Goal: Task Accomplishment & Management: Manage account settings

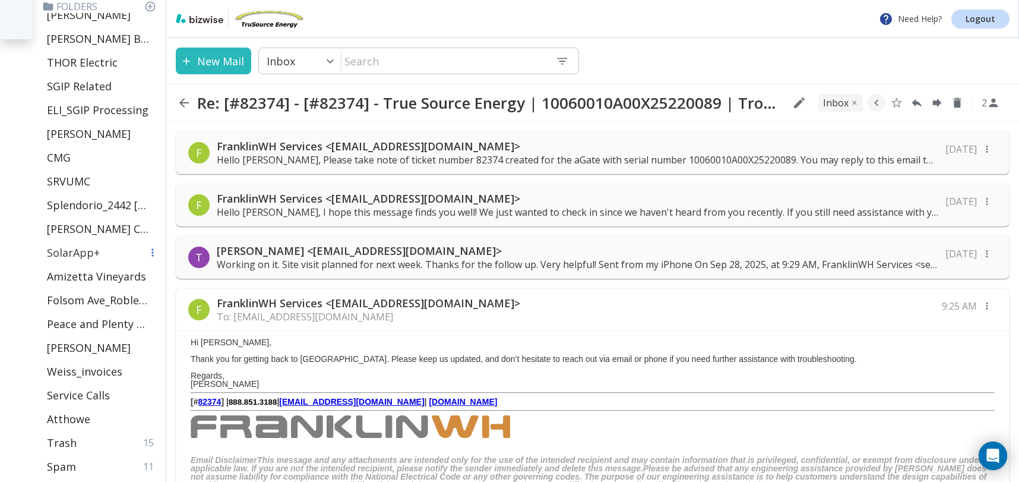
scroll to position [516, 0]
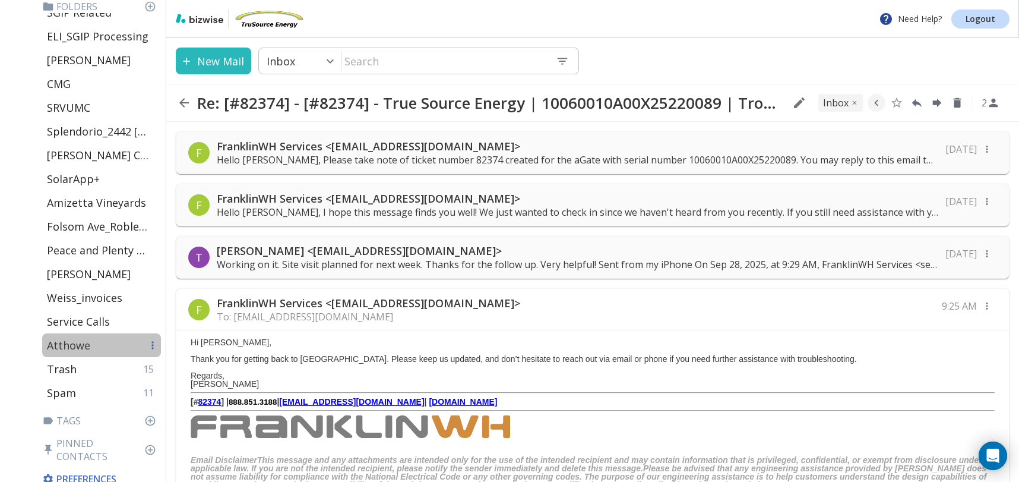
click at [91, 338] on div "Atthowe" at bounding box center [101, 345] width 119 height 24
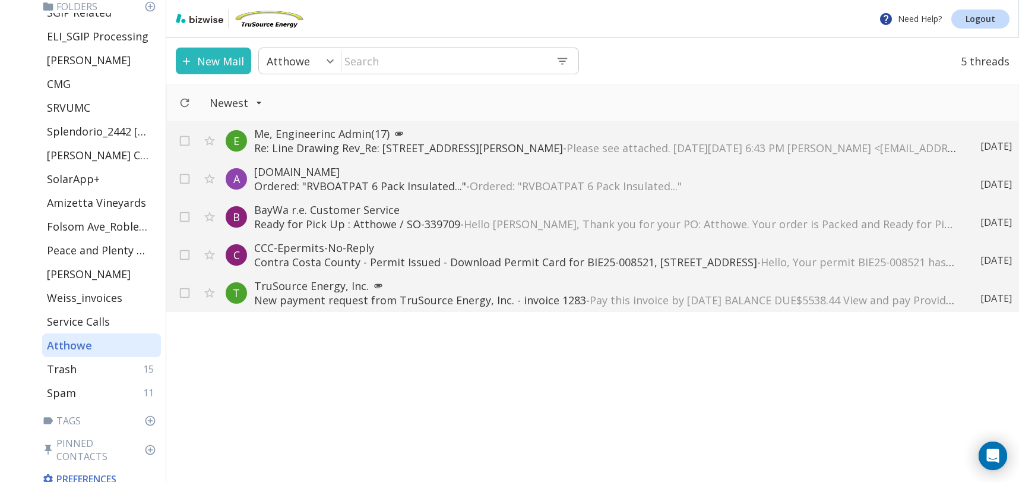
click at [452, 88] on div "Newest" at bounding box center [592, 103] width 853 height 38
click at [468, 61] on input "text" at bounding box center [443, 61] width 205 height 24
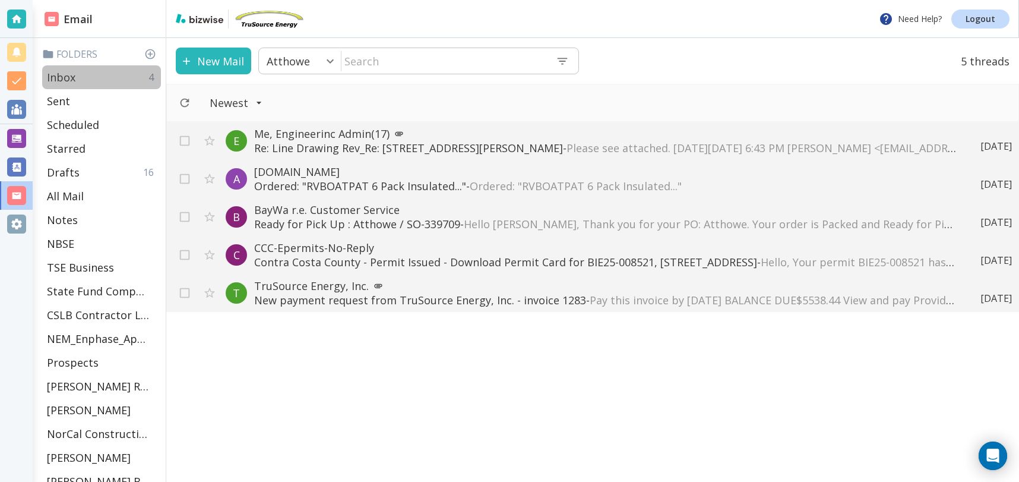
click at [96, 79] on div "Inbox 4" at bounding box center [101, 77] width 119 height 24
type input "0"
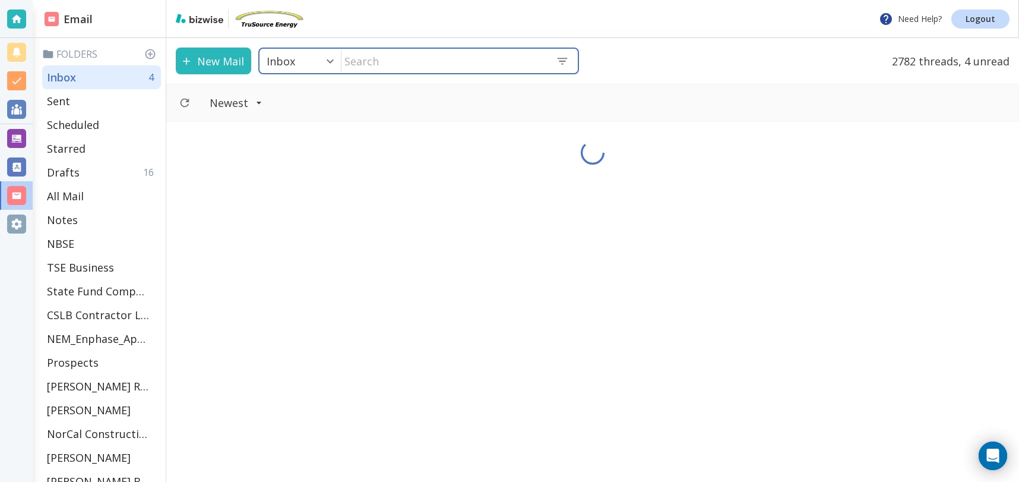
click at [344, 57] on input "text" at bounding box center [443, 61] width 205 height 24
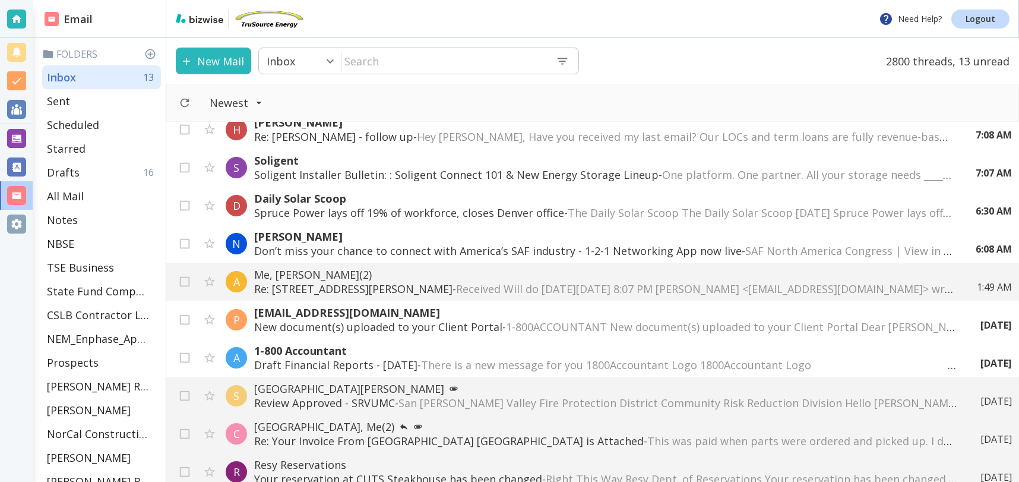
scroll to position [205, 0]
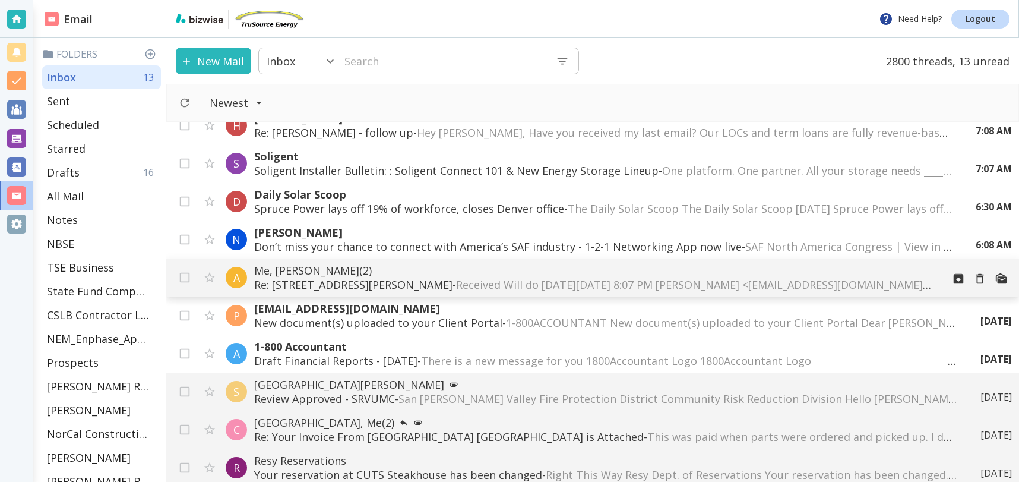
click at [353, 280] on p "Re: 4472 Windsweep Rd Bethel Island_FranklinWH - Received Will do On Mon, Sep 2…" at bounding box center [593, 284] width 679 height 14
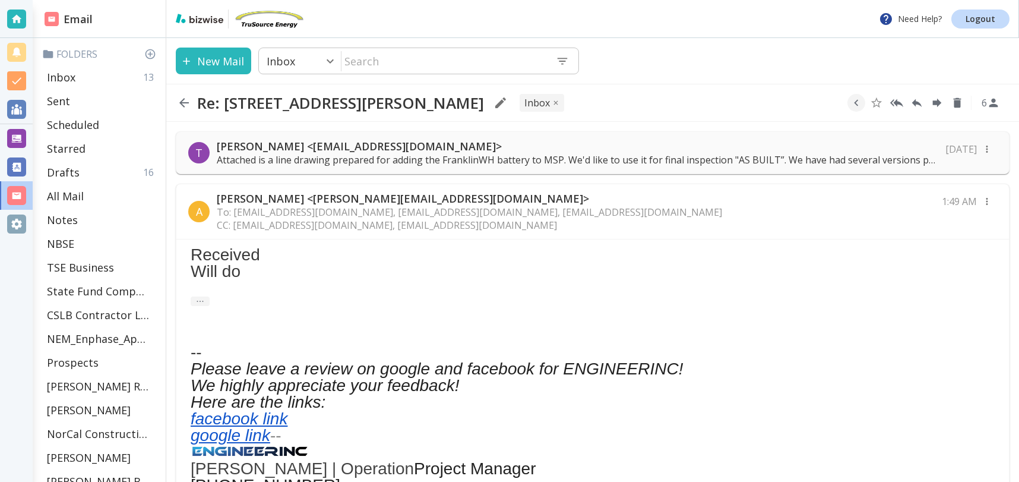
click at [381, 159] on p "Attached is a line drawing prepared for adding the FranklinWH battery to MSP. W…" at bounding box center [577, 159] width 721 height 13
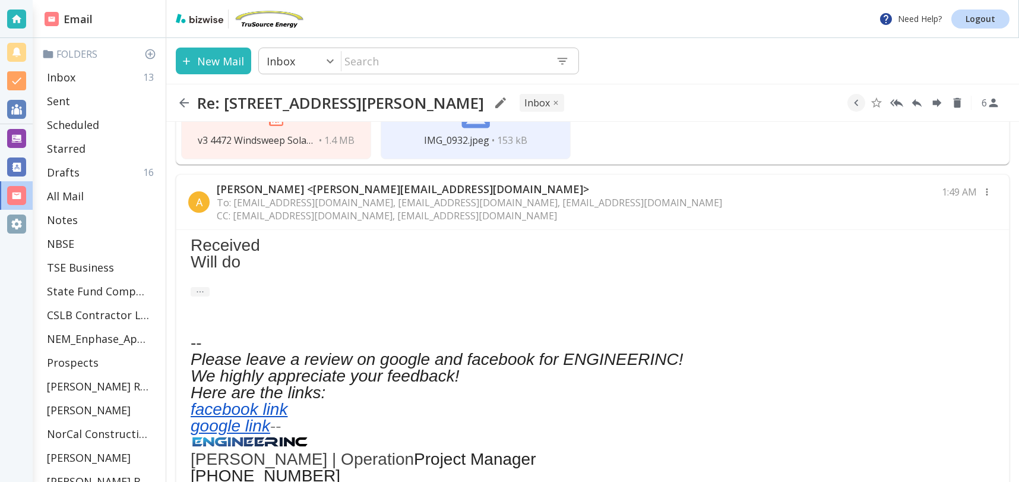
scroll to position [547, 0]
click at [246, 136] on span "v3 4472 Windsweep Solar Drawings (13)_FWH_20250925.pdf" at bounding box center [257, 138] width 119 height 13
